Goal: Information Seeking & Learning: Learn about a topic

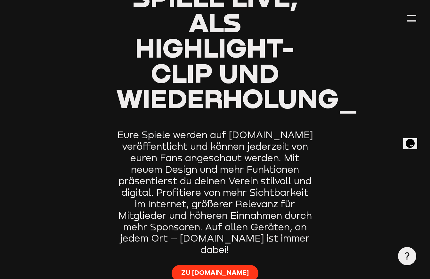
type input "0.8"
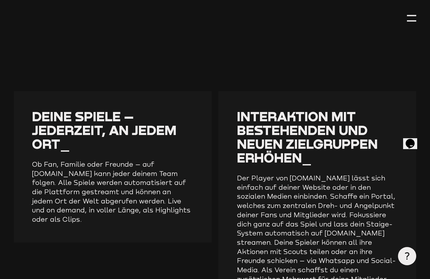
scroll to position [714, 0]
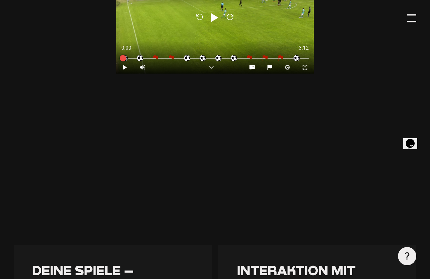
click at [414, 20] on div at bounding box center [411, 18] width 9 height 9
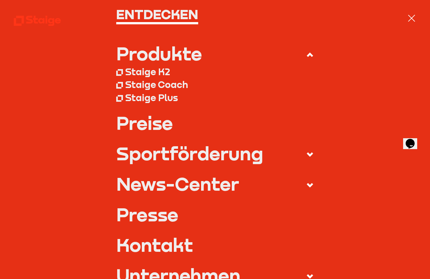
scroll to position [53, 0]
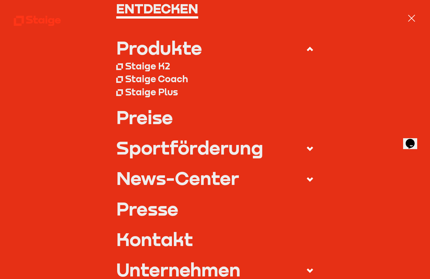
click at [163, 116] on link "Preise" at bounding box center [215, 117] width 198 height 18
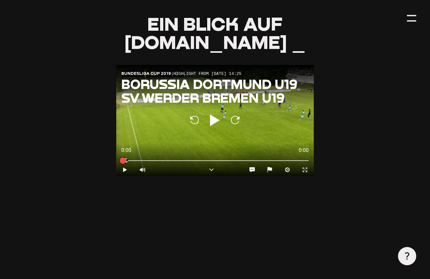
scroll to position [648, 0]
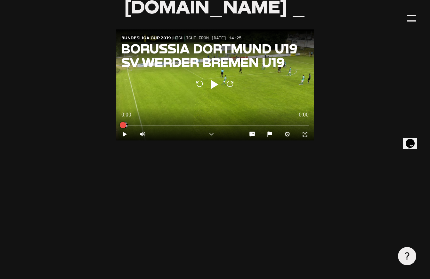
type input "0.8"
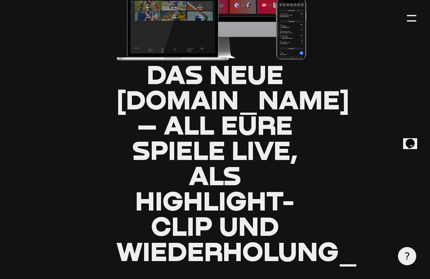
scroll to position [0, 0]
